Goal: Task Accomplishment & Management: Check status

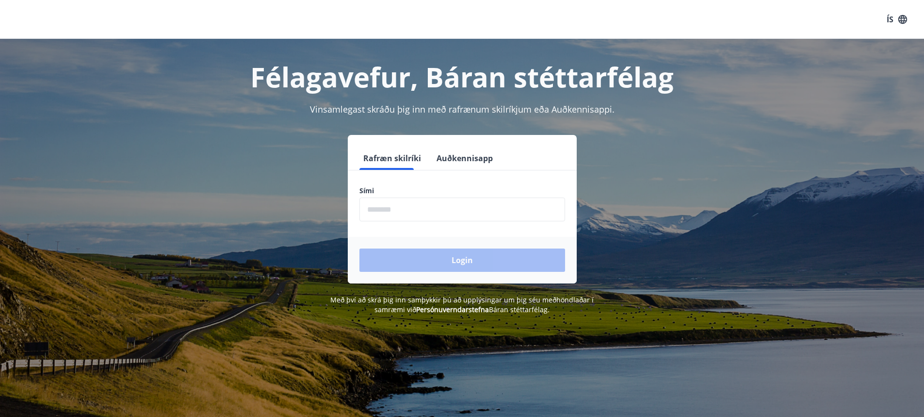
click at [469, 212] on input "phone" at bounding box center [463, 209] width 206 height 24
type input "********"
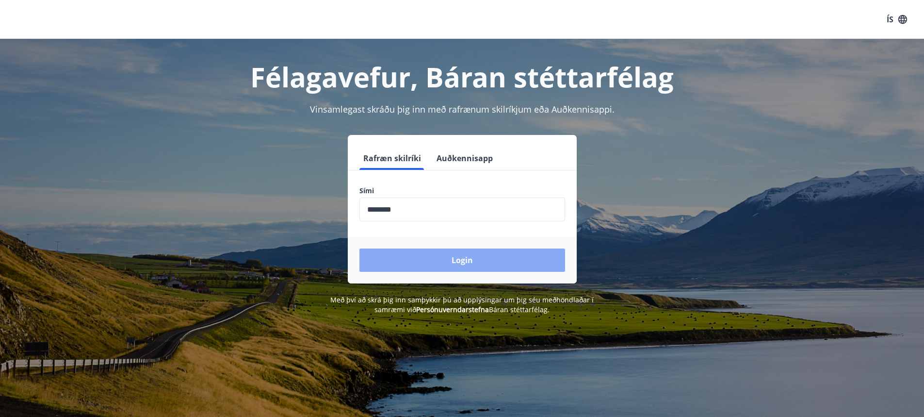
click at [430, 263] on button "Login" at bounding box center [463, 259] width 206 height 23
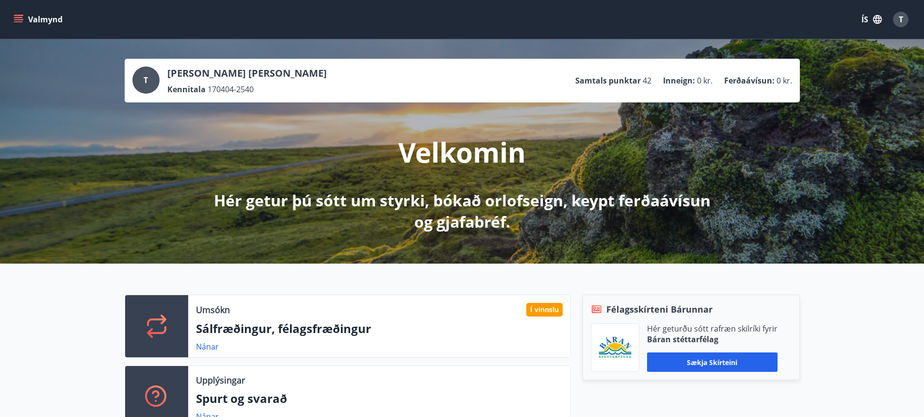
click at [202, 352] on div "Umsókn Í vinnslu Sálfræðingur, félagsfræðingur Nánar" at bounding box center [379, 326] width 382 height 62
drag, startPoint x: 13, startPoint y: 24, endPoint x: 19, endPoint y: 22, distance: 6.0
click at [19, 22] on button "Valmynd" at bounding box center [39, 19] width 55 height 17
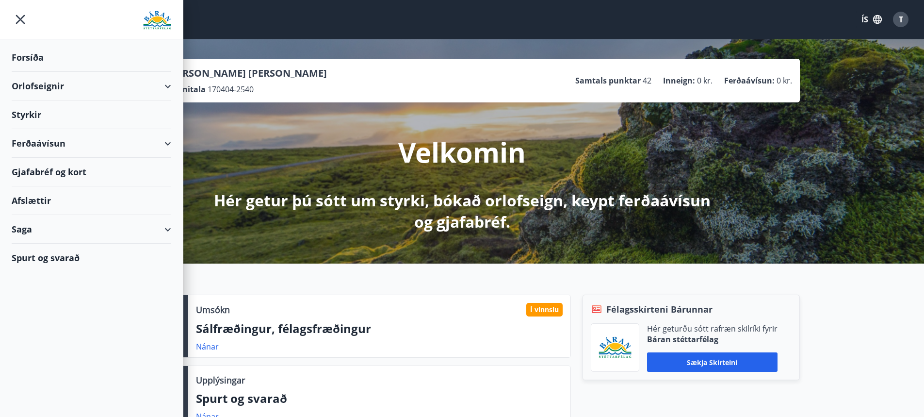
click at [19, 22] on icon "menu" at bounding box center [20, 19] width 17 height 17
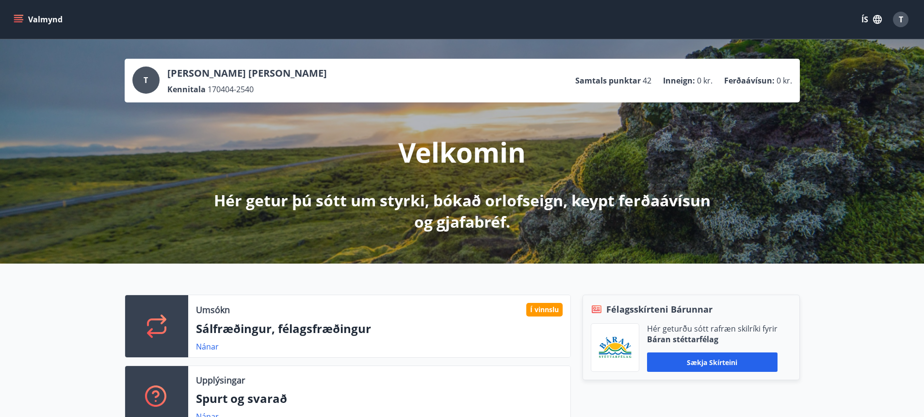
click at [19, 24] on icon "menu" at bounding box center [19, 20] width 10 height 10
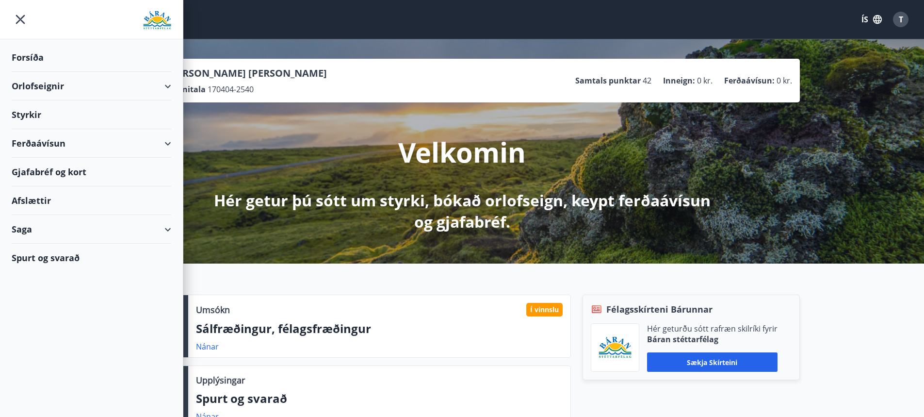
click at [35, 107] on div "Styrkir" at bounding box center [92, 114] width 160 height 29
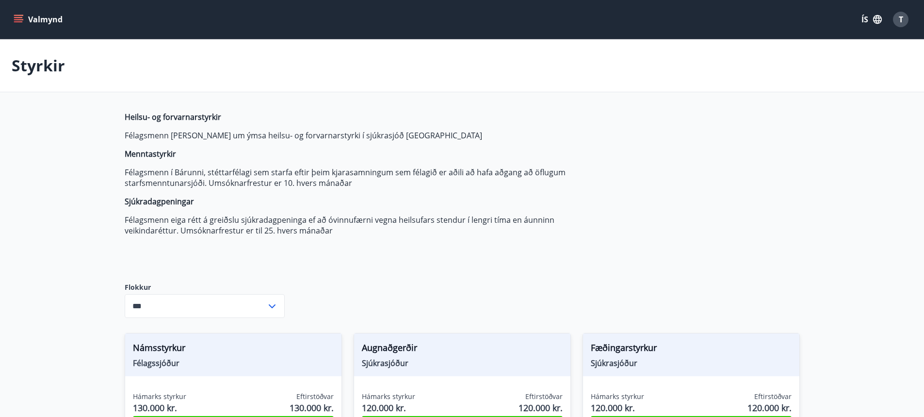
type input "***"
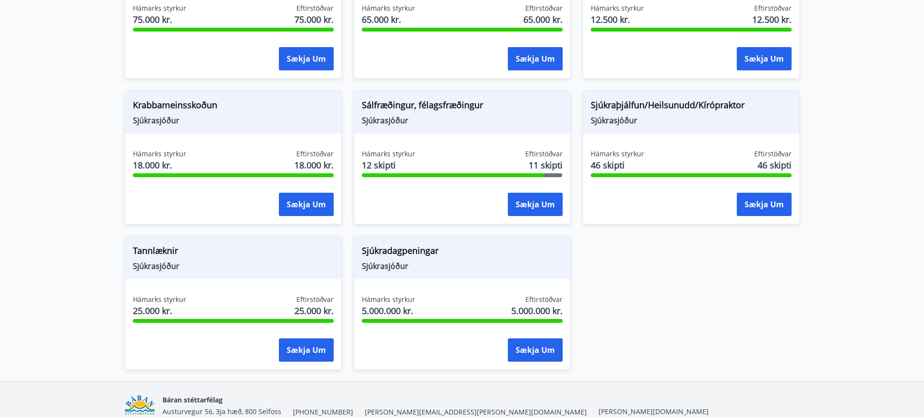
scroll to position [725, 0]
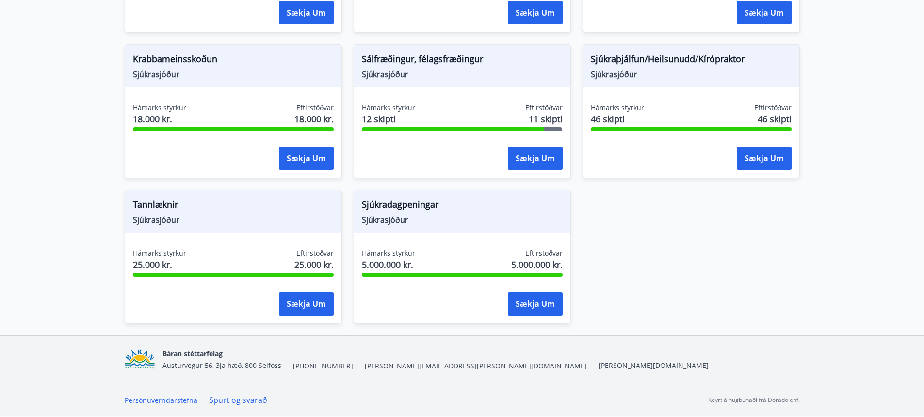
click at [372, 206] on span "Sjúkradagpeningar" at bounding box center [462, 206] width 201 height 16
click at [391, 250] on span "Hámarks styrkur" at bounding box center [388, 253] width 53 height 10
click at [515, 280] on div "Hámarks styrkur 5.000.000 kr. Eftirstöðvar 5.000.000 kr. Sækja um" at bounding box center [462, 283] width 216 height 71
click at [522, 295] on button "Sækja um" at bounding box center [535, 303] width 55 height 23
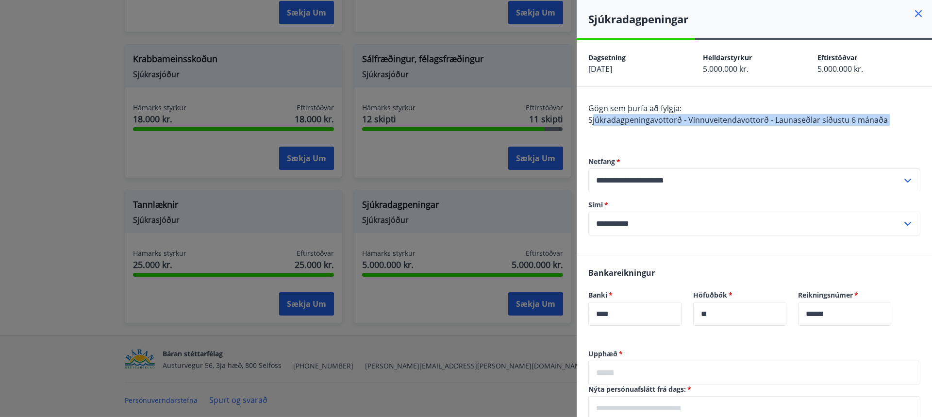
drag, startPoint x: 594, startPoint y: 118, endPoint x: 879, endPoint y: 128, distance: 284.9
click at [880, 127] on div "Gögn sem þurfa að fylgja: Sjúkradagpeningavottorð - Vinnuveitendavottorð - Laun…" at bounding box center [754, 119] width 332 height 35
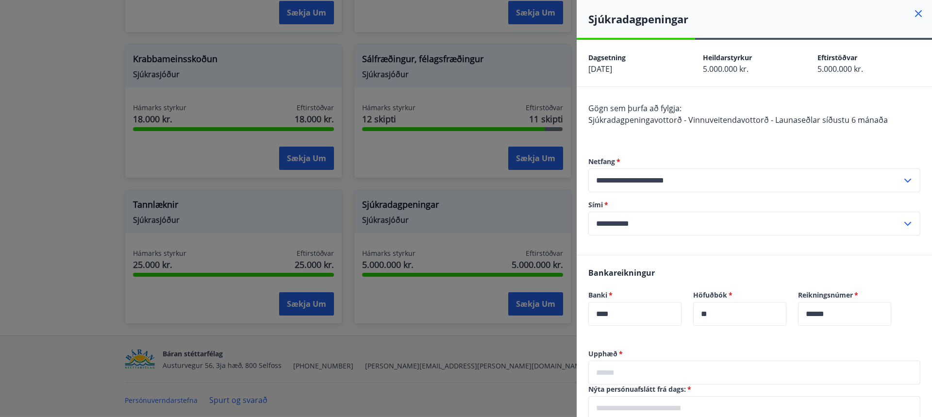
click at [854, 145] on div "**********" at bounding box center [754, 195] width 332 height 117
click at [914, 15] on icon at bounding box center [918, 14] width 12 height 12
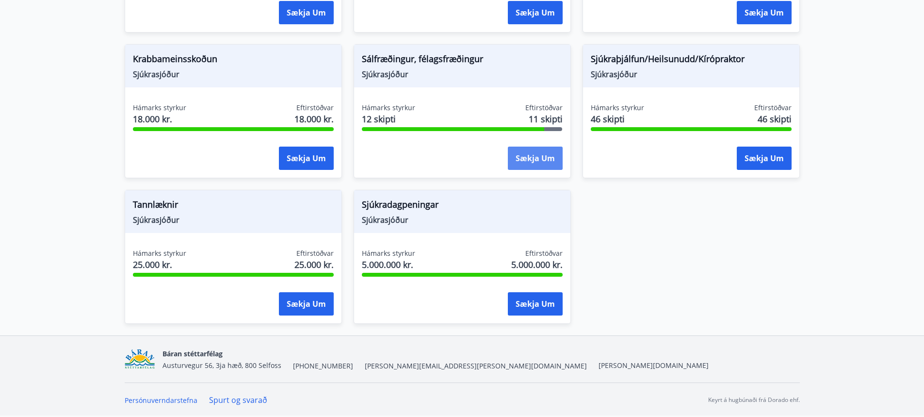
click at [542, 154] on button "Sækja um" at bounding box center [535, 158] width 55 height 23
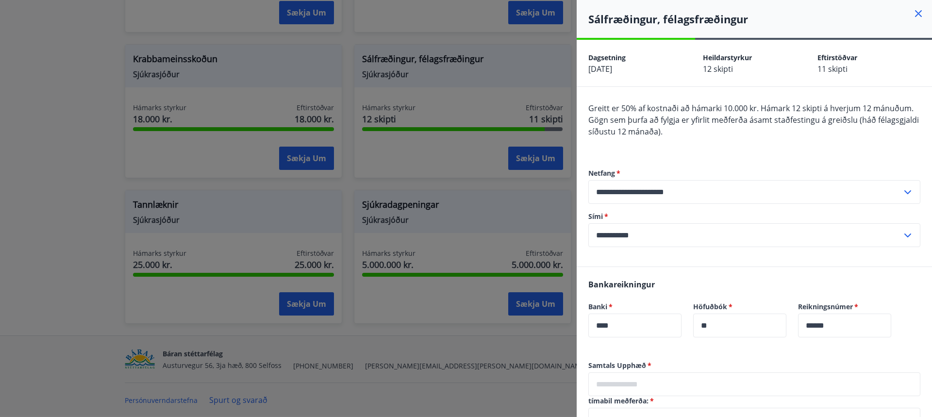
click at [566, 69] on div at bounding box center [466, 208] width 932 height 417
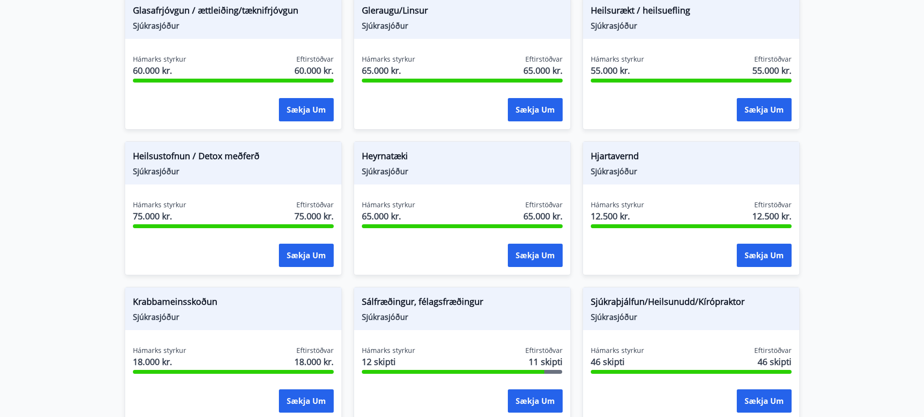
scroll to position [531, 0]
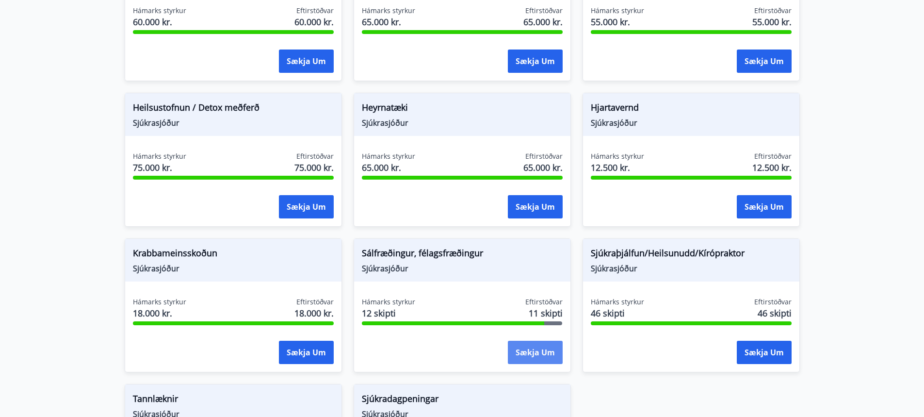
click at [540, 349] on button "Sækja um" at bounding box center [535, 352] width 55 height 23
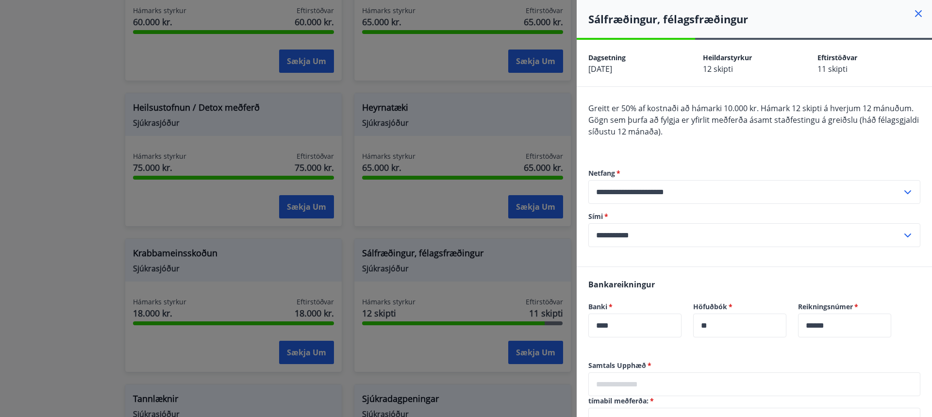
click at [912, 15] on icon at bounding box center [918, 14] width 12 height 12
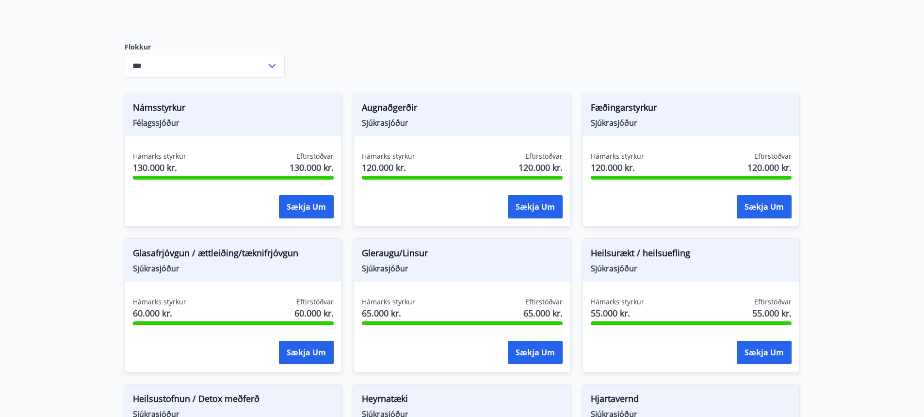
scroll to position [0, 0]
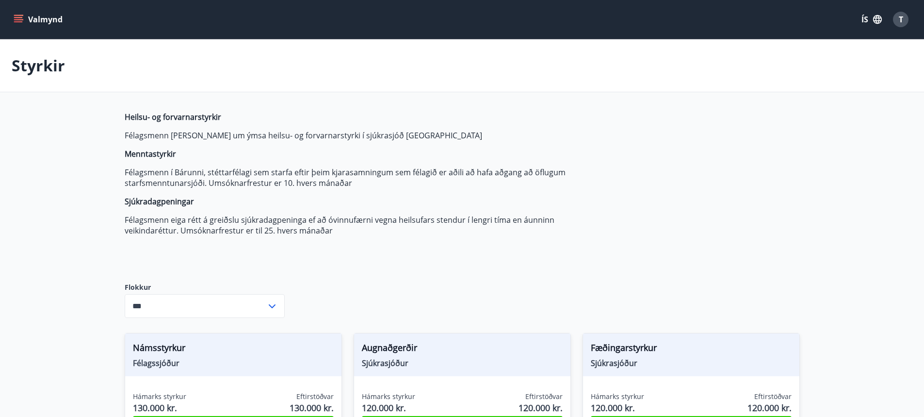
click at [52, 22] on button "Valmynd" at bounding box center [39, 19] width 55 height 17
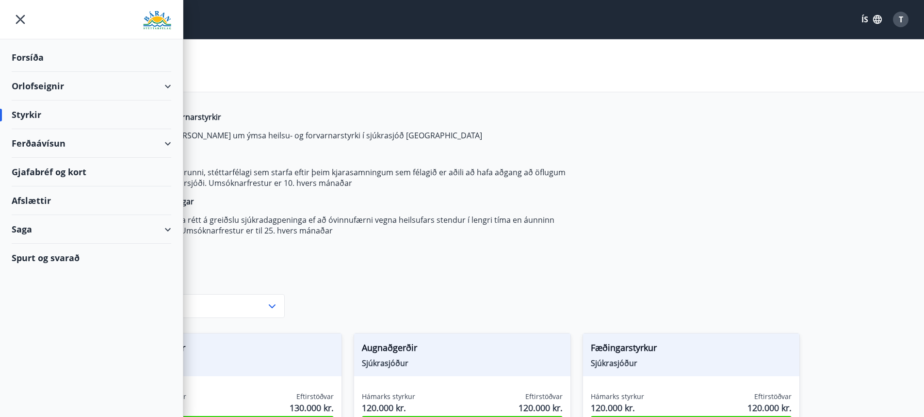
click at [29, 51] on div "Forsíða" at bounding box center [92, 57] width 160 height 29
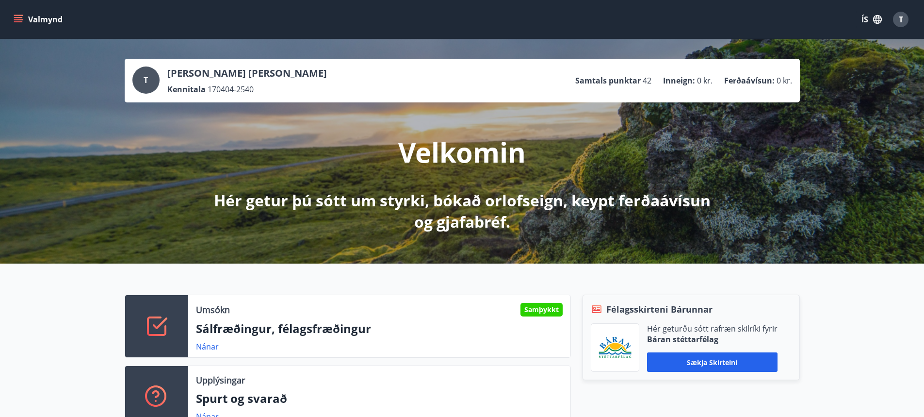
scroll to position [49, 0]
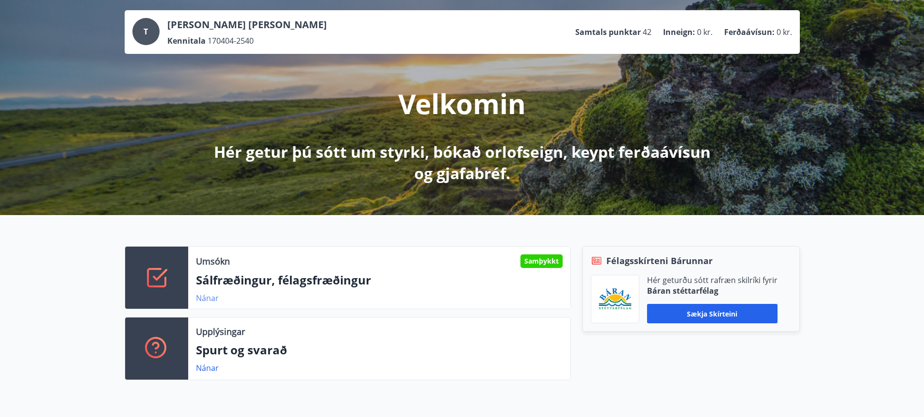
click at [200, 295] on link "Nánar" at bounding box center [207, 298] width 23 height 11
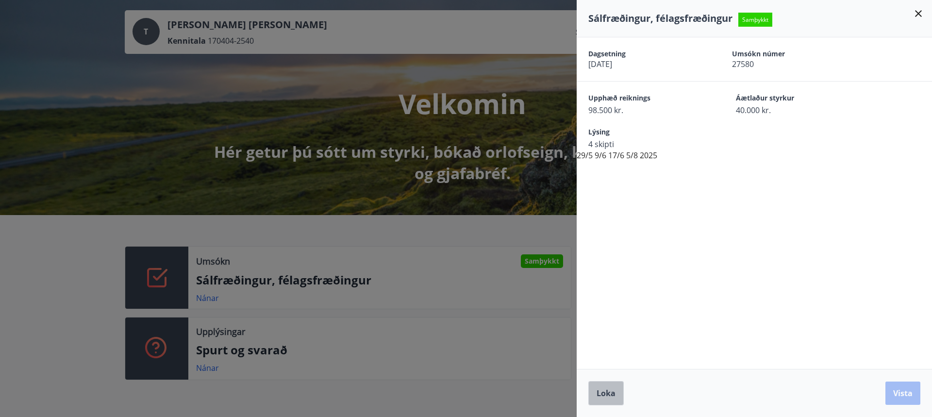
click at [604, 388] on span "Loka" at bounding box center [605, 393] width 19 height 11
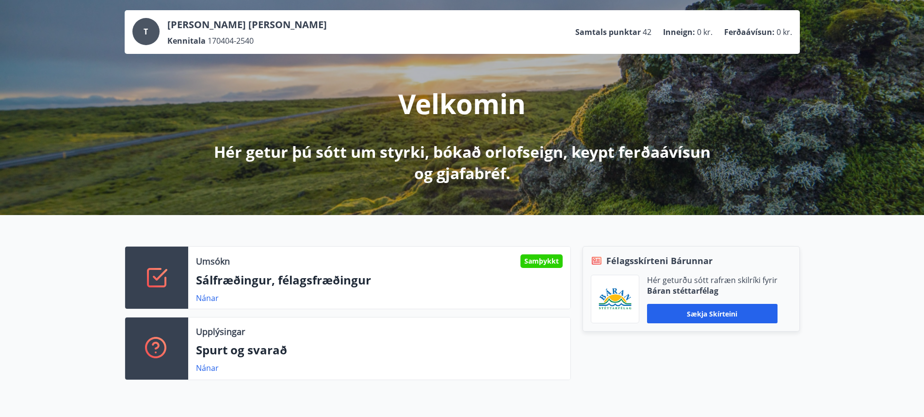
scroll to position [0, 0]
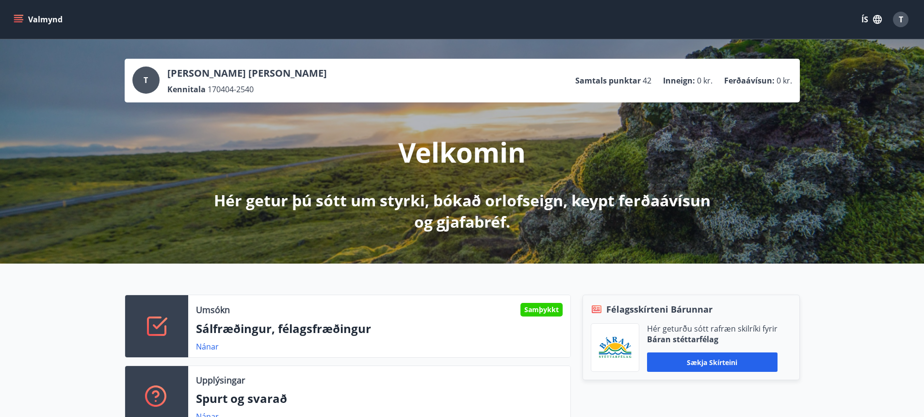
click at [12, 19] on button "Valmynd" at bounding box center [39, 19] width 55 height 17
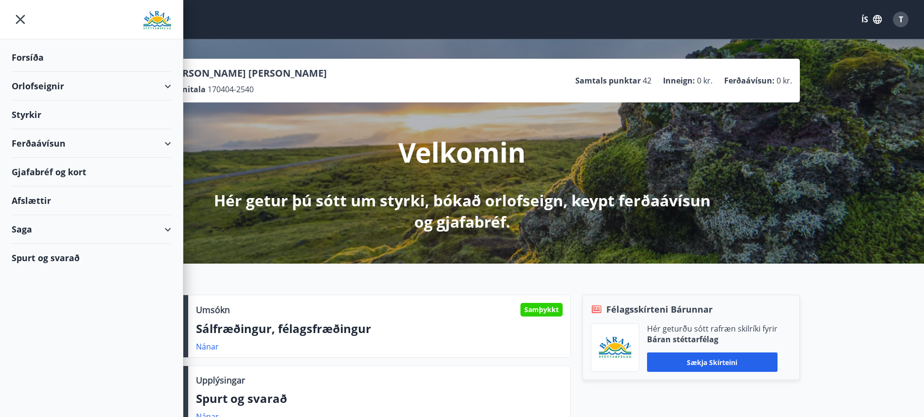
click at [36, 230] on div "Saga" at bounding box center [92, 229] width 160 height 29
click at [43, 295] on div "Umsóknir" at bounding box center [91, 294] width 144 height 20
